Goal: Information Seeking & Learning: Learn about a topic

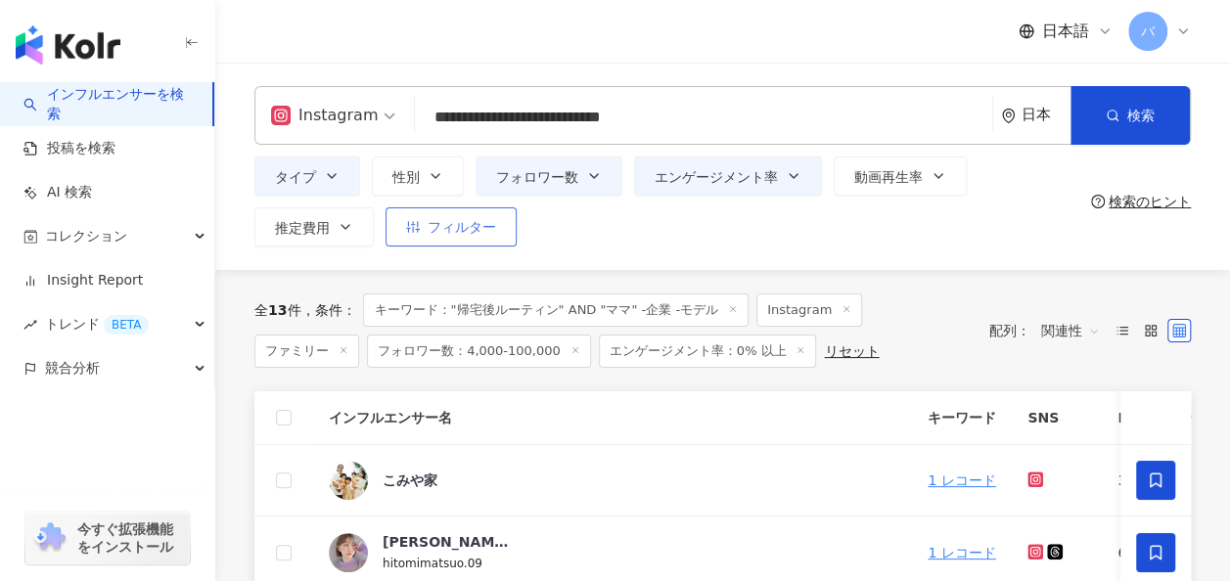
click at [477, 230] on span "フィルター" at bounding box center [462, 227] width 68 height 16
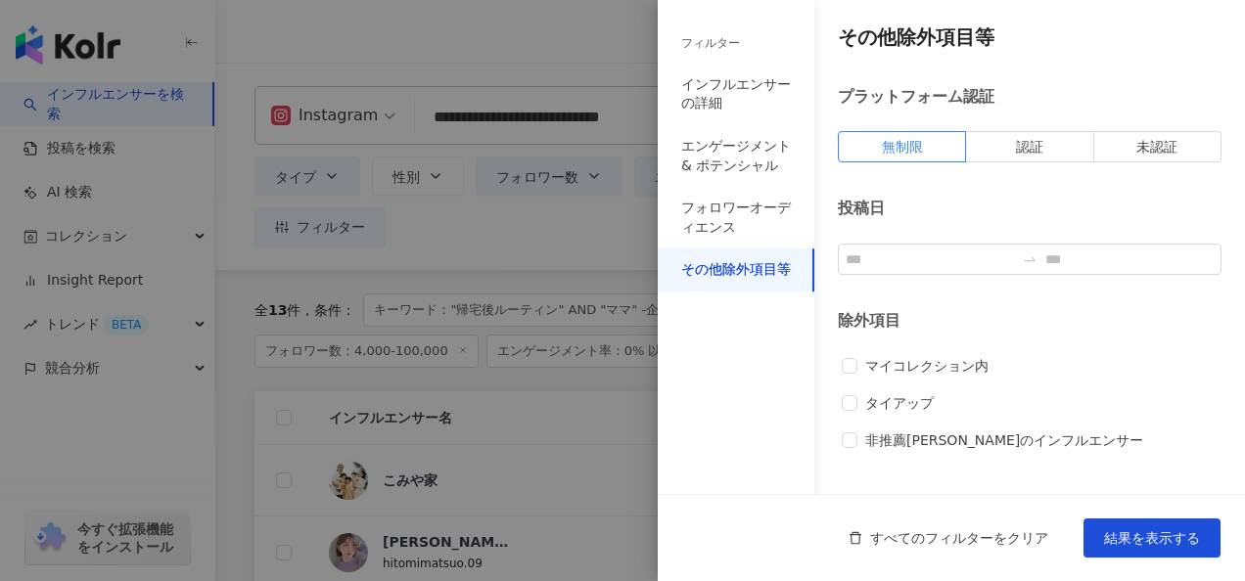
click at [541, 231] on div at bounding box center [622, 290] width 1245 height 581
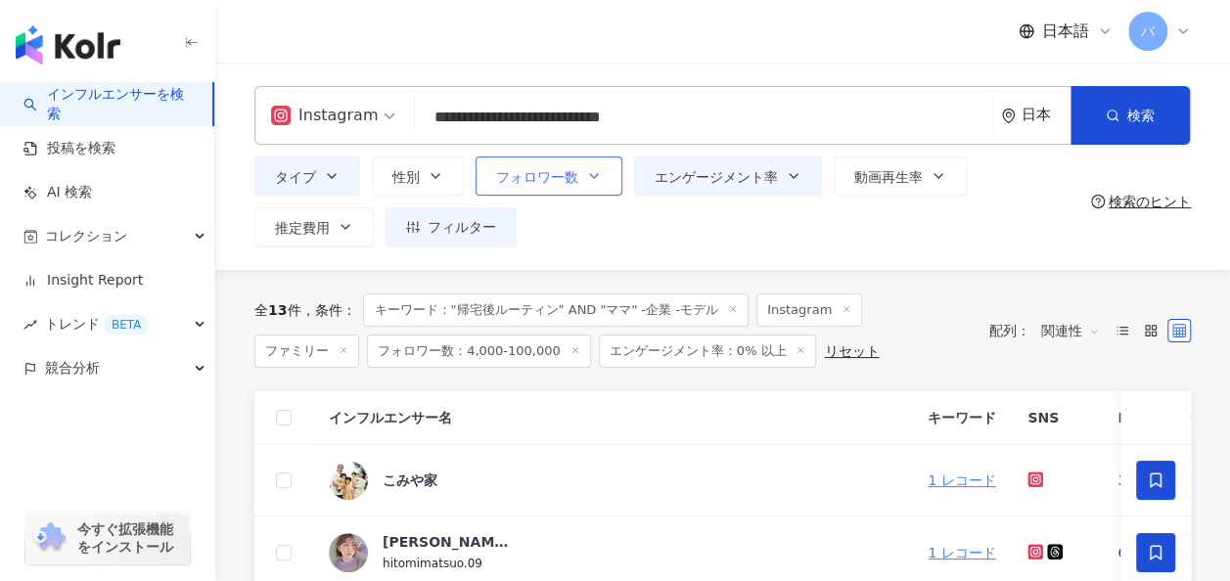
click at [562, 189] on button "フォロワー数" at bounding box center [549, 176] width 147 height 39
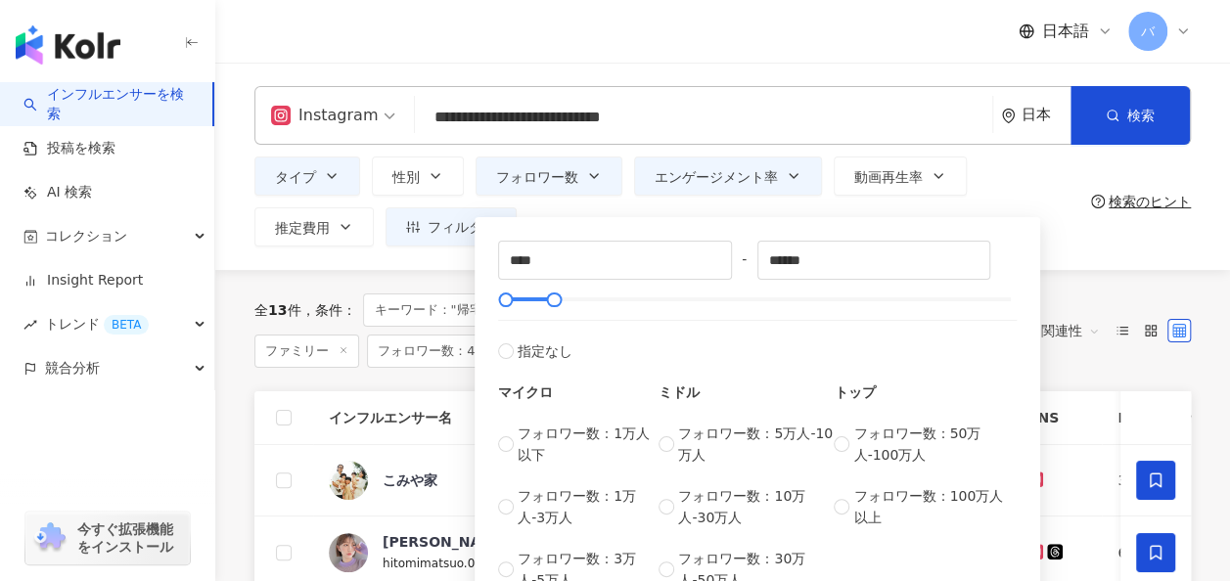
click at [580, 207] on div "**** - ****** 指定なし マイクロ フォロワー数：1万人以下 フォロワー数：1万人-3万人 フォロワー数：3万人-5万人 ミドル フォロワー数：5…" at bounding box center [758, 410] width 566 height 407
click at [691, 207] on div "タイプ 性別 フォロワー数 エンゲージメント率 動画再生率 推定費用 フィルター フィルター インフルエンサーの詳細 エンゲージメント & ポテンシャル フォ…" at bounding box center [668, 202] width 829 height 90
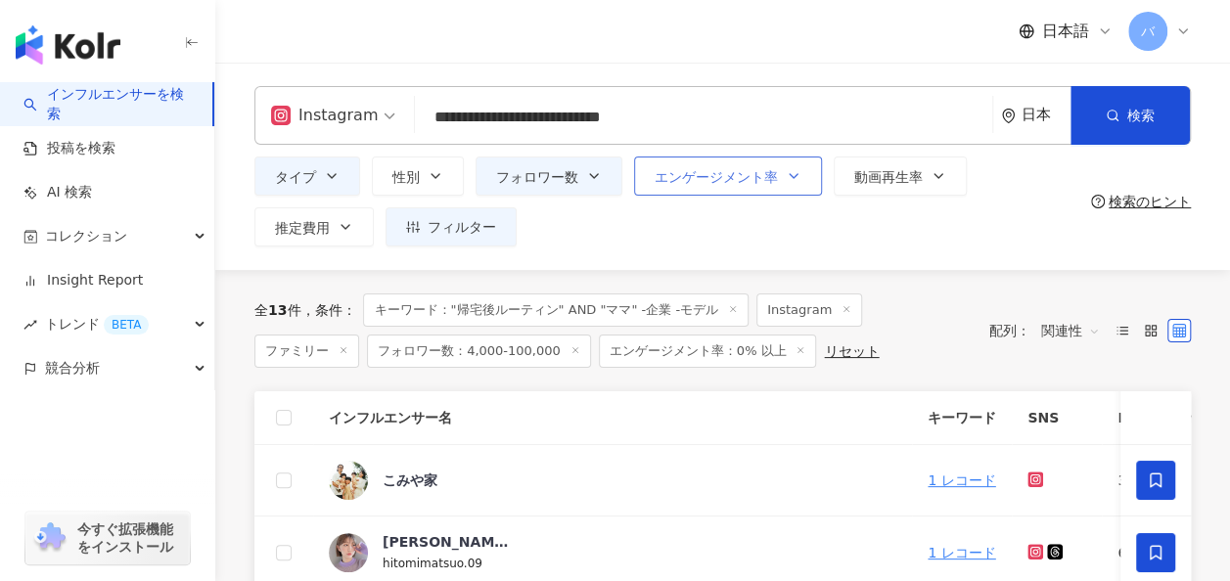
click at [699, 183] on span "エンゲージメント率" at bounding box center [716, 177] width 123 height 16
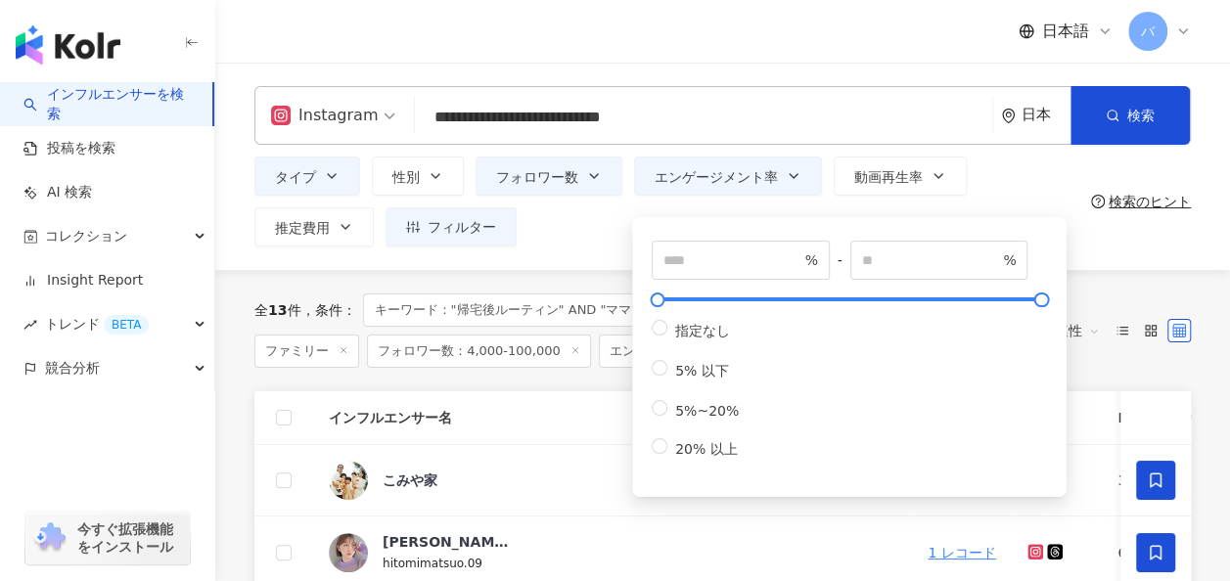
click at [589, 216] on div "タイプ 性別 フォロワー数 エンゲージメント率 動画再生率 推定費用 フィルター フィルター インフルエンサーの詳細 エンゲージメント & ポテンシャル フォ…" at bounding box center [668, 202] width 829 height 90
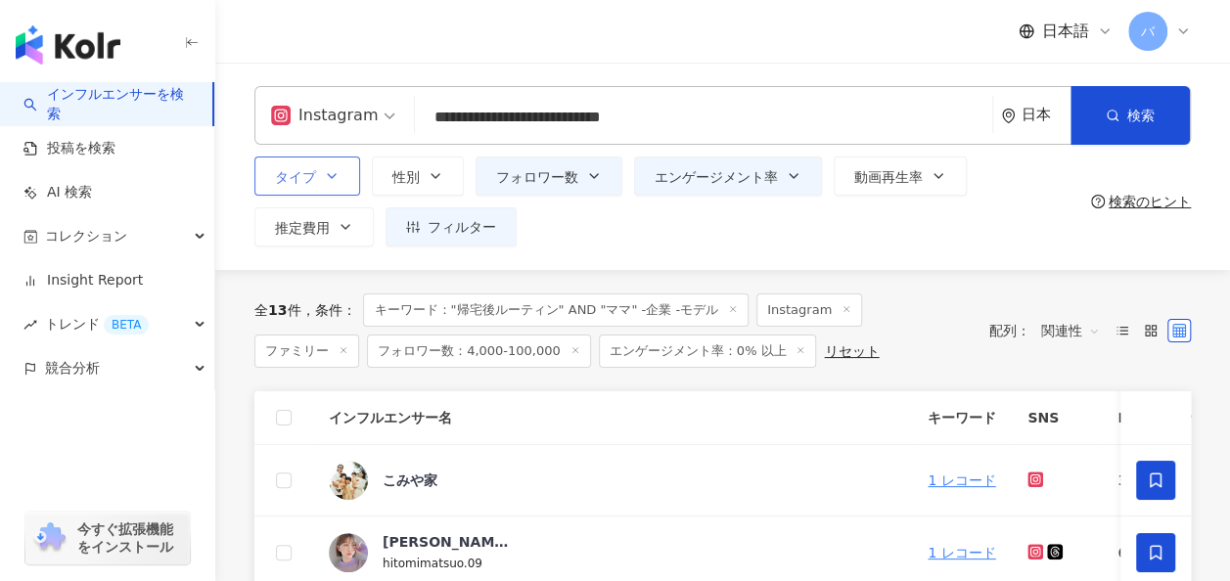
click at [325, 182] on icon "button" at bounding box center [332, 176] width 16 height 16
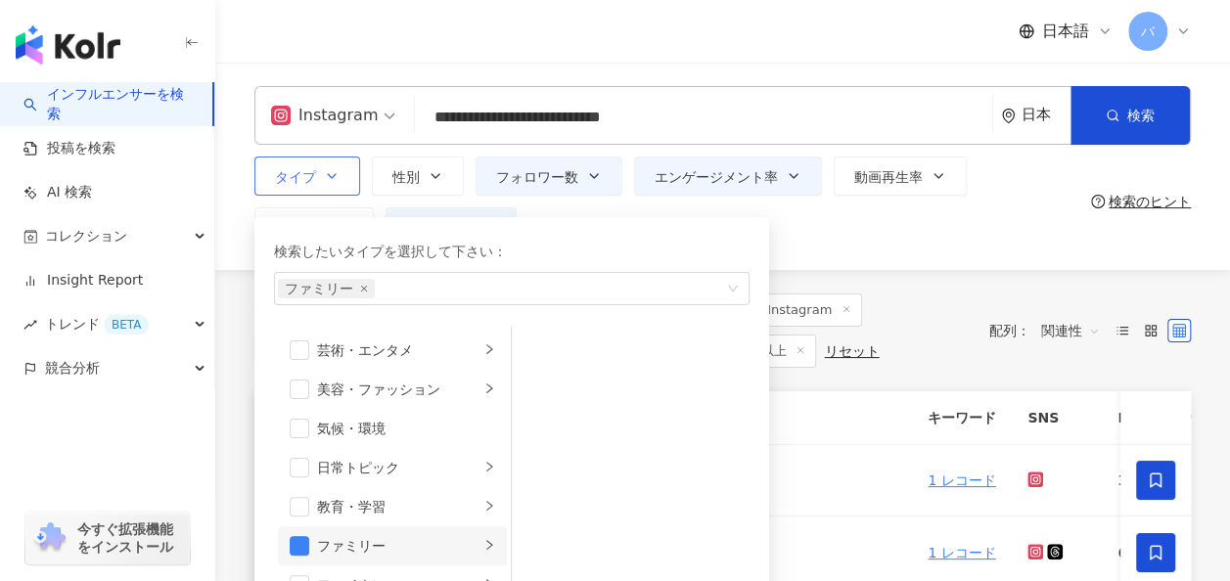
click at [309, 545] on li "ファミリー" at bounding box center [392, 545] width 229 height 39
click at [295, 544] on span "button" at bounding box center [300, 546] width 20 height 20
click at [841, 245] on div "タイプ 検索したいタイプを選択して下さい： 検索 芸術・エンタメ 美容・ファッション 気候・環境 日常トピック 教育・学習 ファミリー ファイナンス グルメ …" at bounding box center [668, 202] width 829 height 90
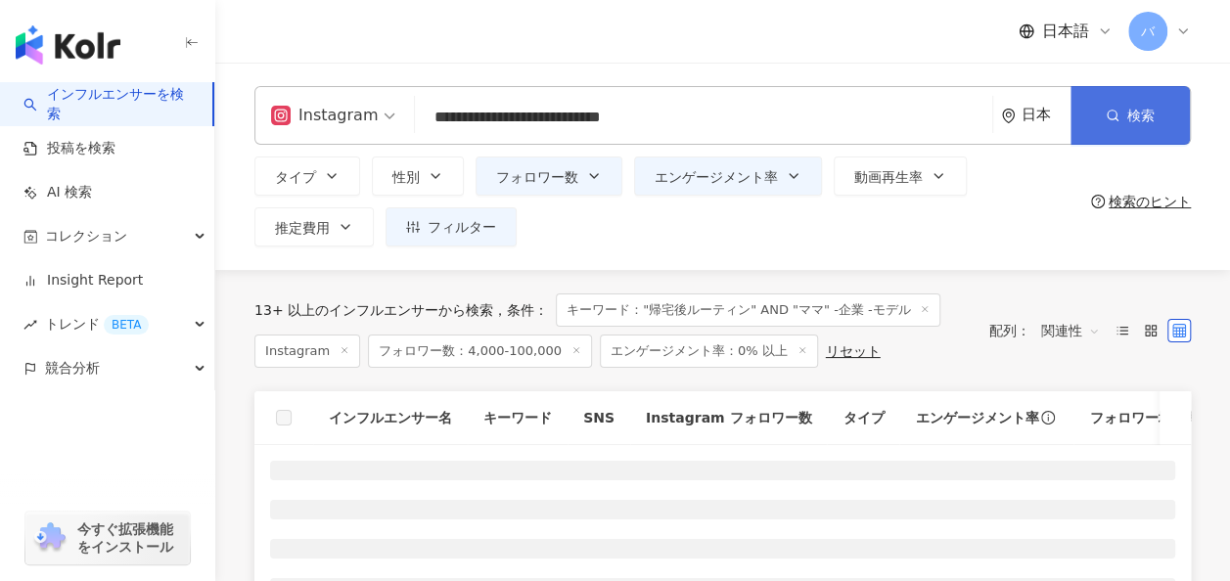
click at [1157, 126] on button "検索" at bounding box center [1129, 115] width 119 height 59
